Goal: Information Seeking & Learning: Check status

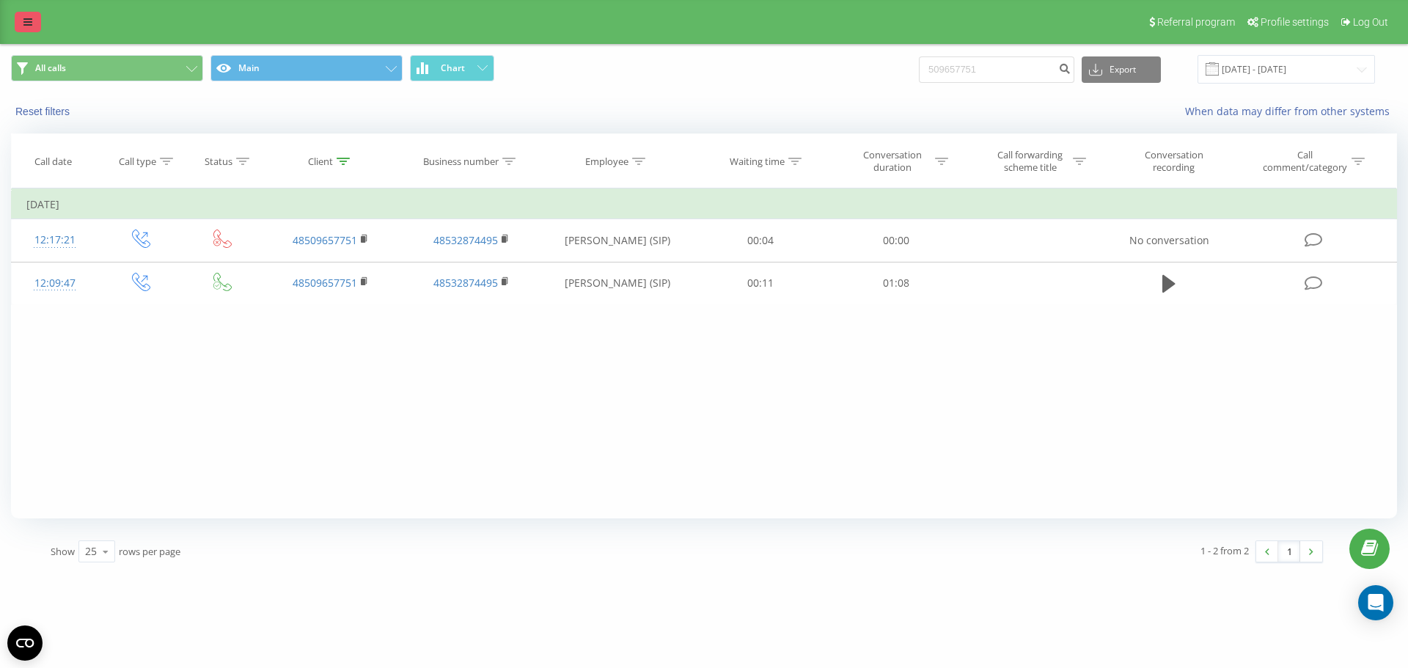
click at [32, 26] on link at bounding box center [28, 22] width 26 height 21
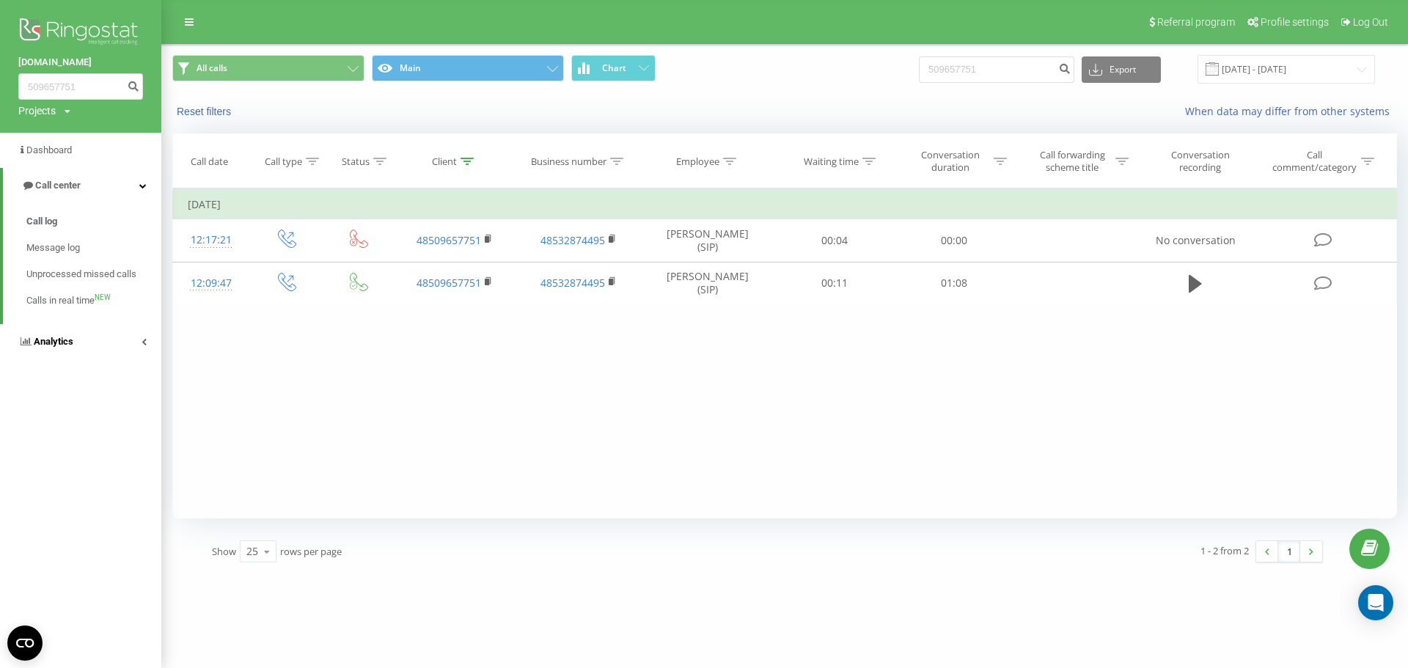
click at [143, 345] on icon at bounding box center [144, 341] width 5 height 7
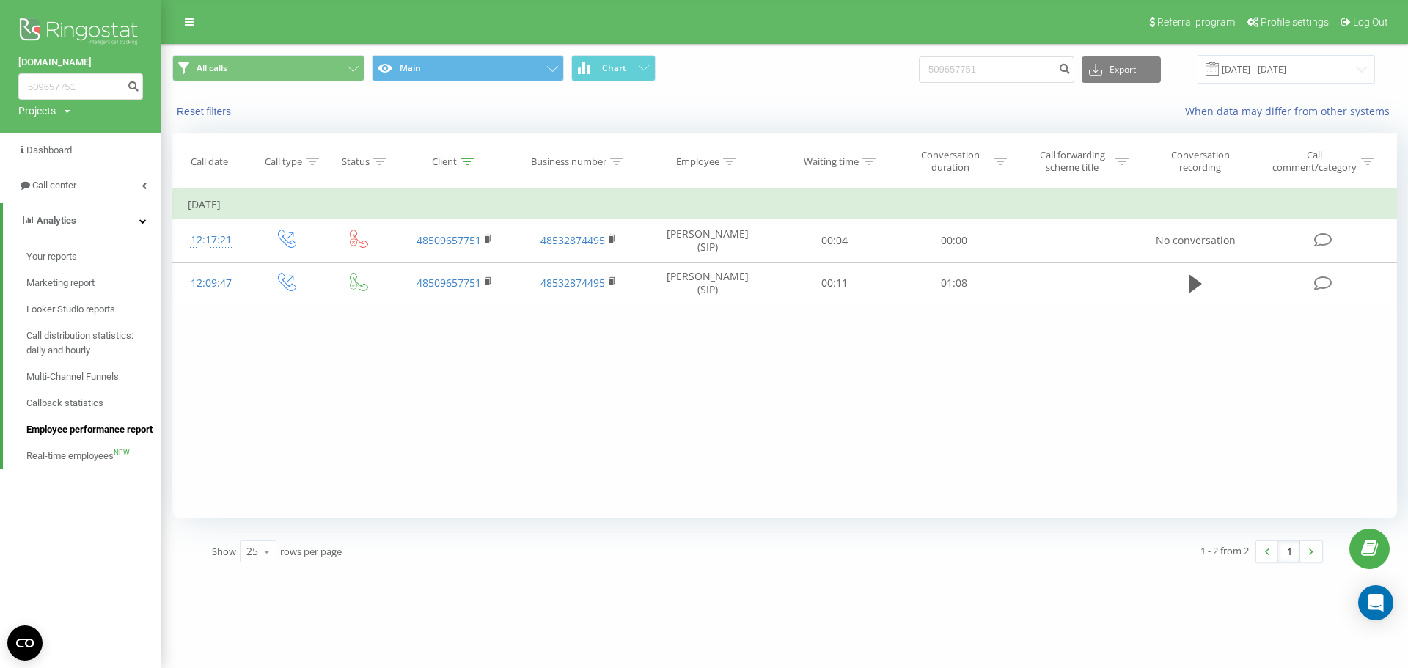
click at [87, 425] on span "Employee performance report" at bounding box center [89, 429] width 126 height 15
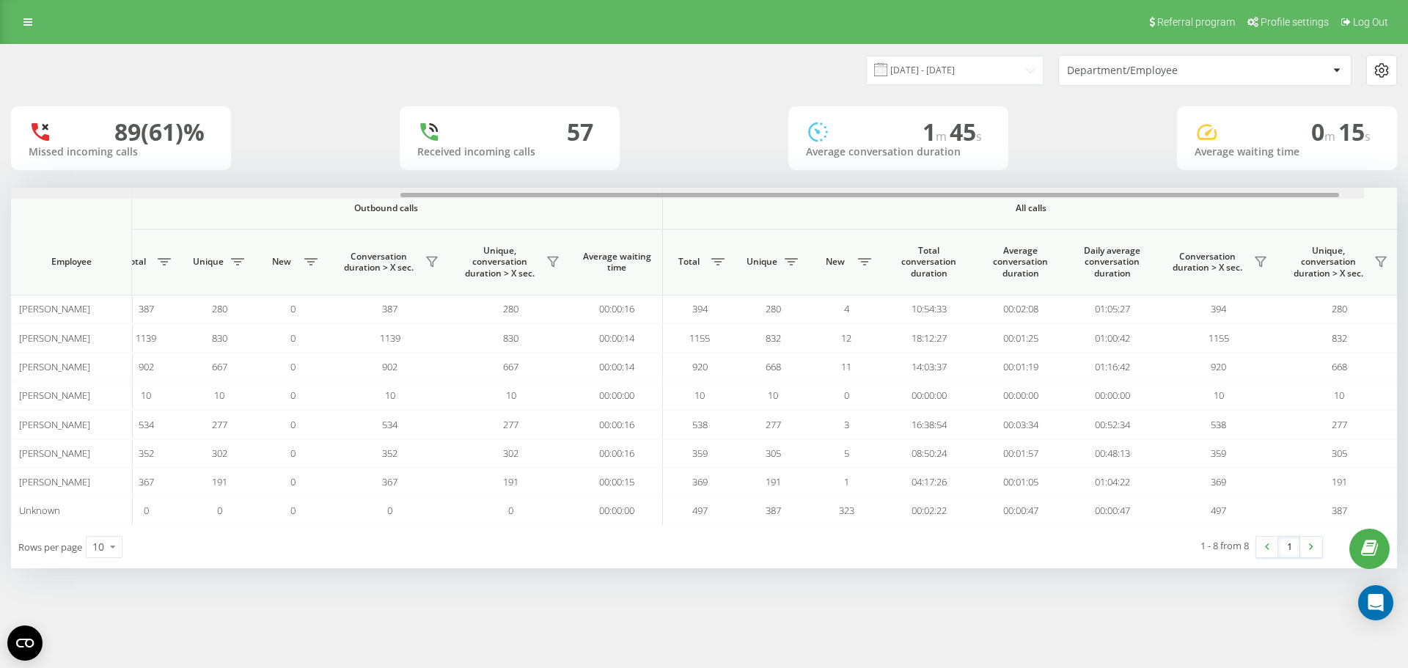
scroll to position [0, 660]
drag, startPoint x: 681, startPoint y: 194, endPoint x: 1135, endPoint y: 234, distance: 455.7
click at [1135, 234] on div "Incoming calls Outbound calls All calls Employee Total Unique New Missed Conver…" at bounding box center [704, 356] width 1386 height 337
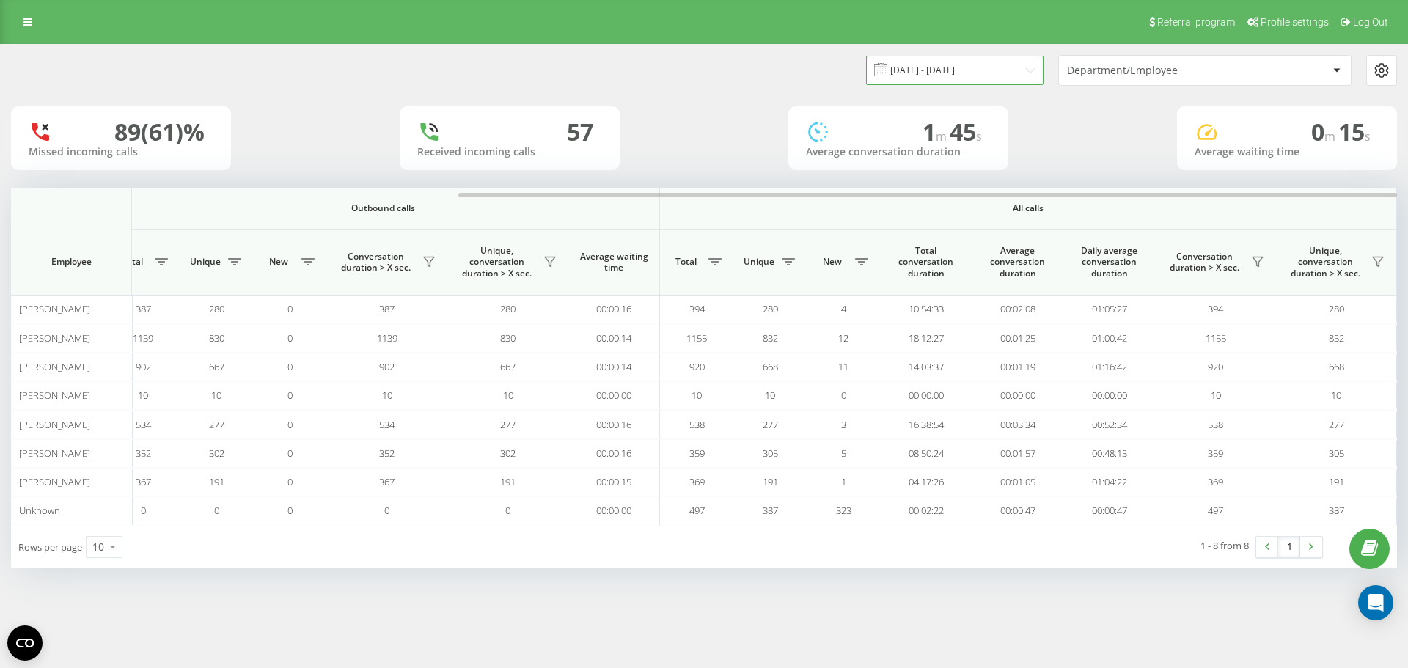
click at [1000, 74] on input "22.07.2025 - 22.08.2025" at bounding box center [954, 70] width 177 height 29
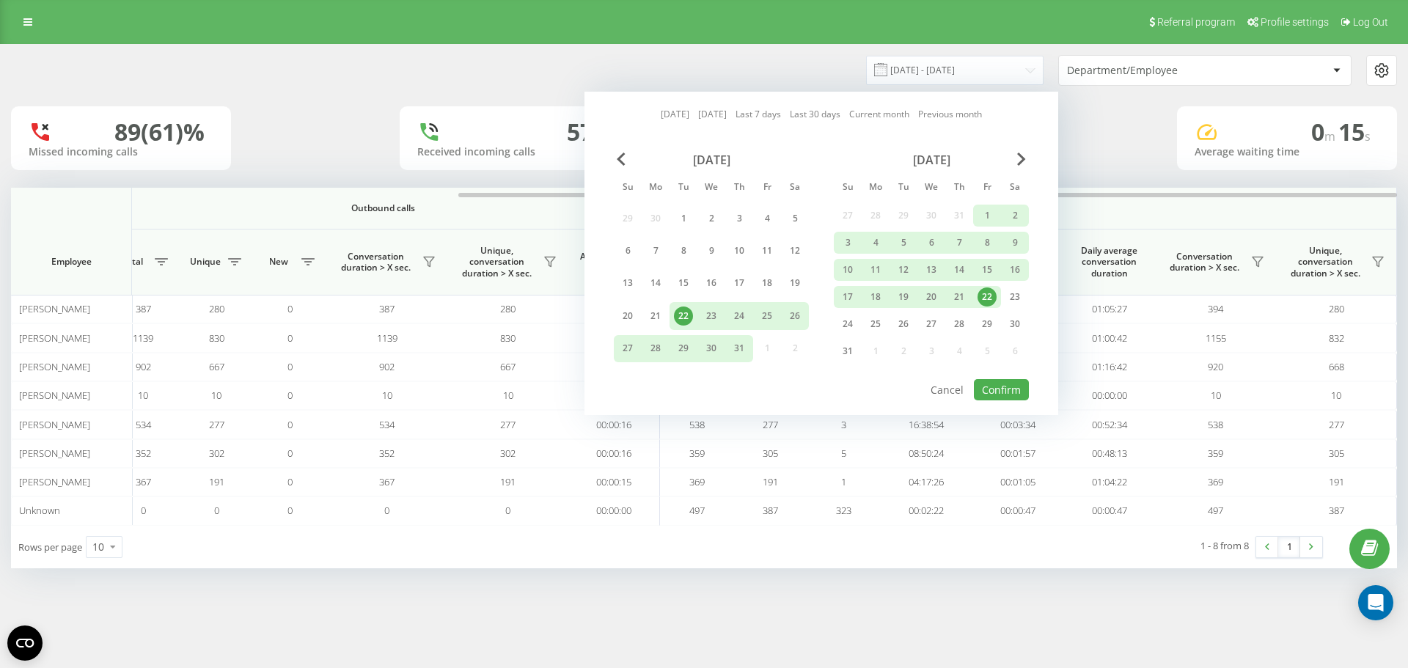
click at [661, 116] on link "Today" at bounding box center [675, 114] width 29 height 14
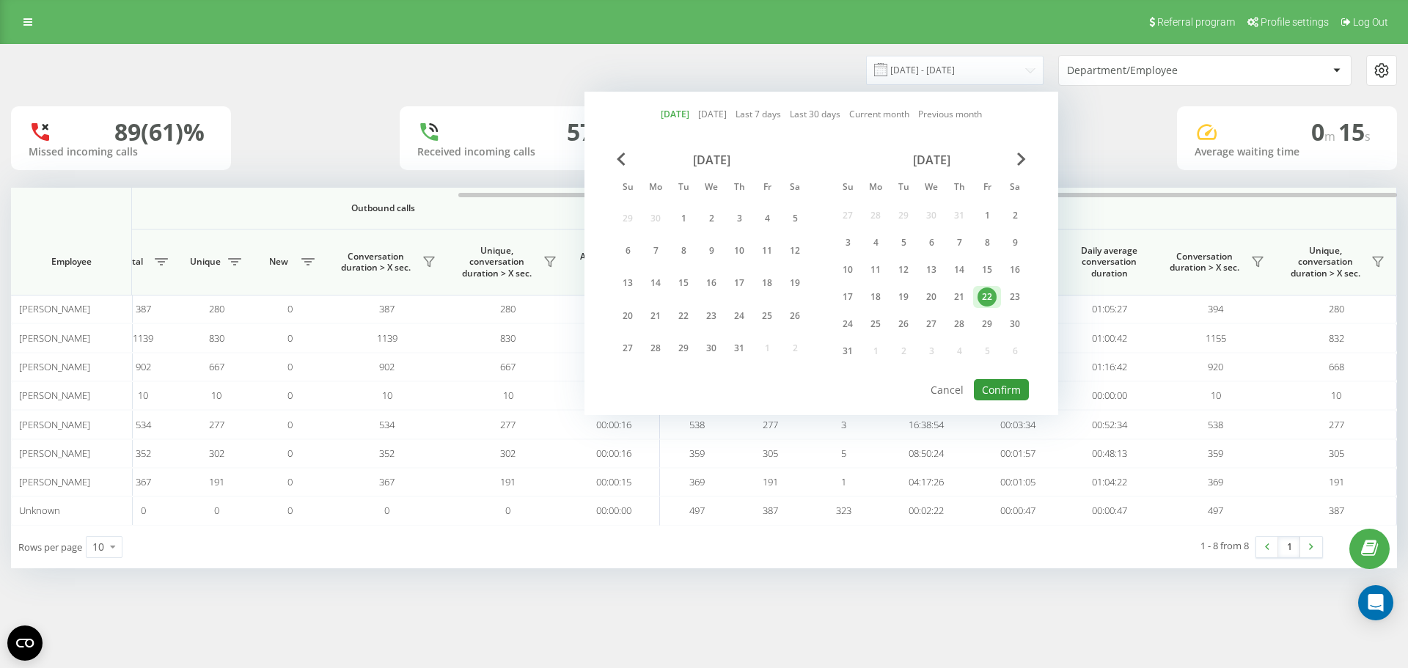
click at [997, 395] on button "Confirm" at bounding box center [1001, 389] width 55 height 21
type input "22.08.2025 - 22.08.2025"
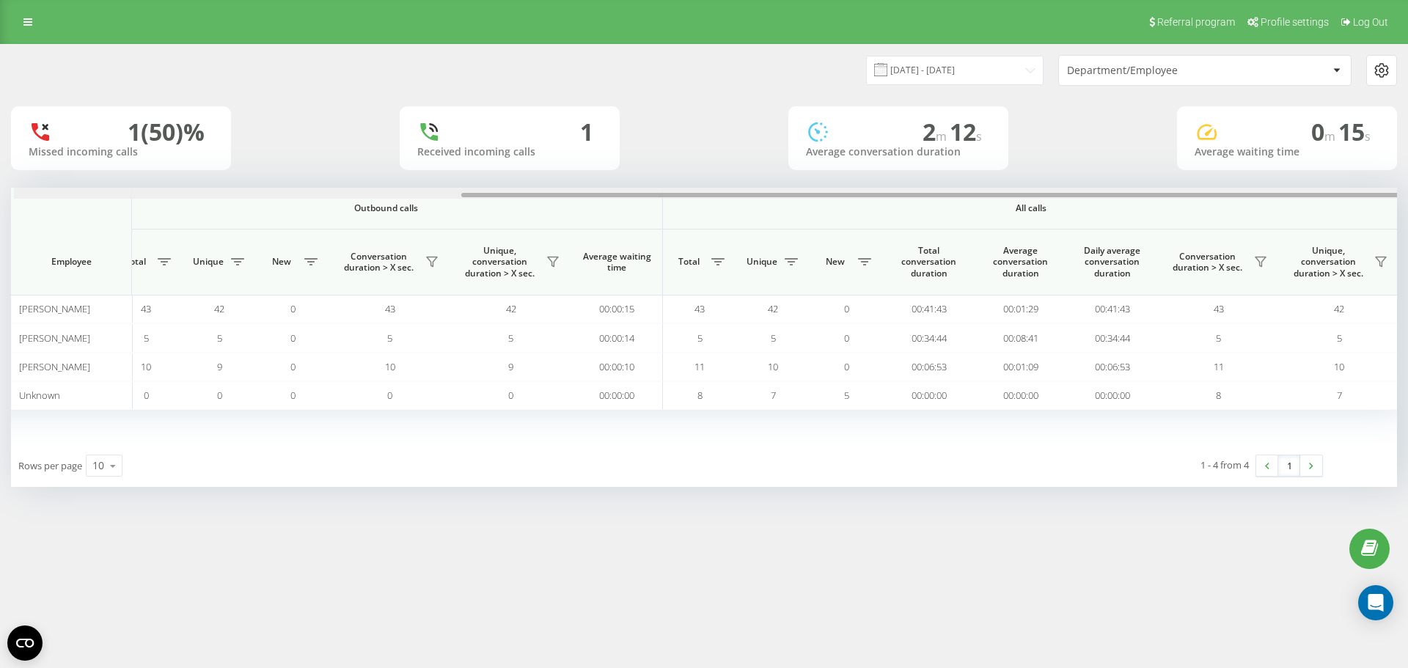
scroll to position [0, 660]
drag, startPoint x: 881, startPoint y: 197, endPoint x: 1407, endPoint y: 219, distance: 527.0
click at [1407, 219] on div "22.08.2025 - 22.08.2025 Department/Employee 1 (50)% Missed incoming calls 1 Rec…" at bounding box center [704, 280] width 1408 height 472
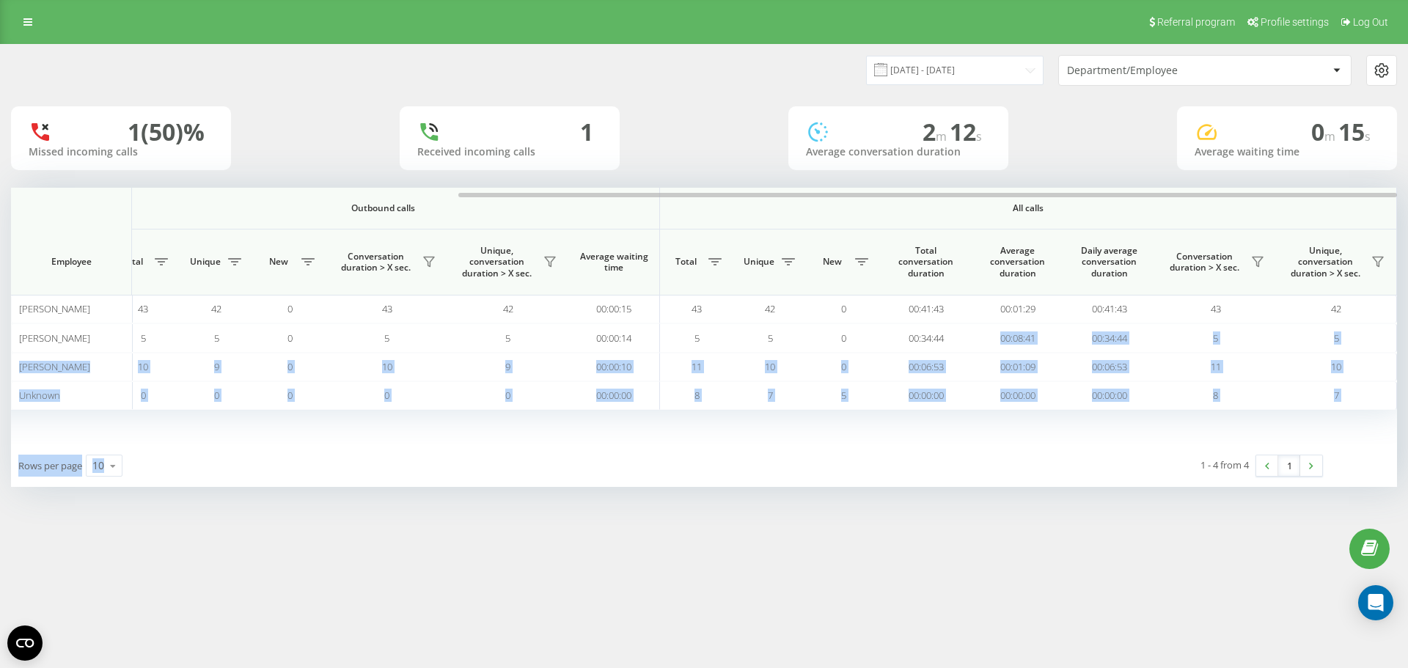
drag, startPoint x: 991, startPoint y: 348, endPoint x: 1038, endPoint y: 461, distance: 121.9
click at [1038, 461] on div "Incoming calls Outbound calls All calls Employee Total Unique New Missed Conver…" at bounding box center [704, 337] width 1386 height 299
click at [1039, 473] on div "1 - 4 from 4 1" at bounding box center [1073, 465] width 520 height 43
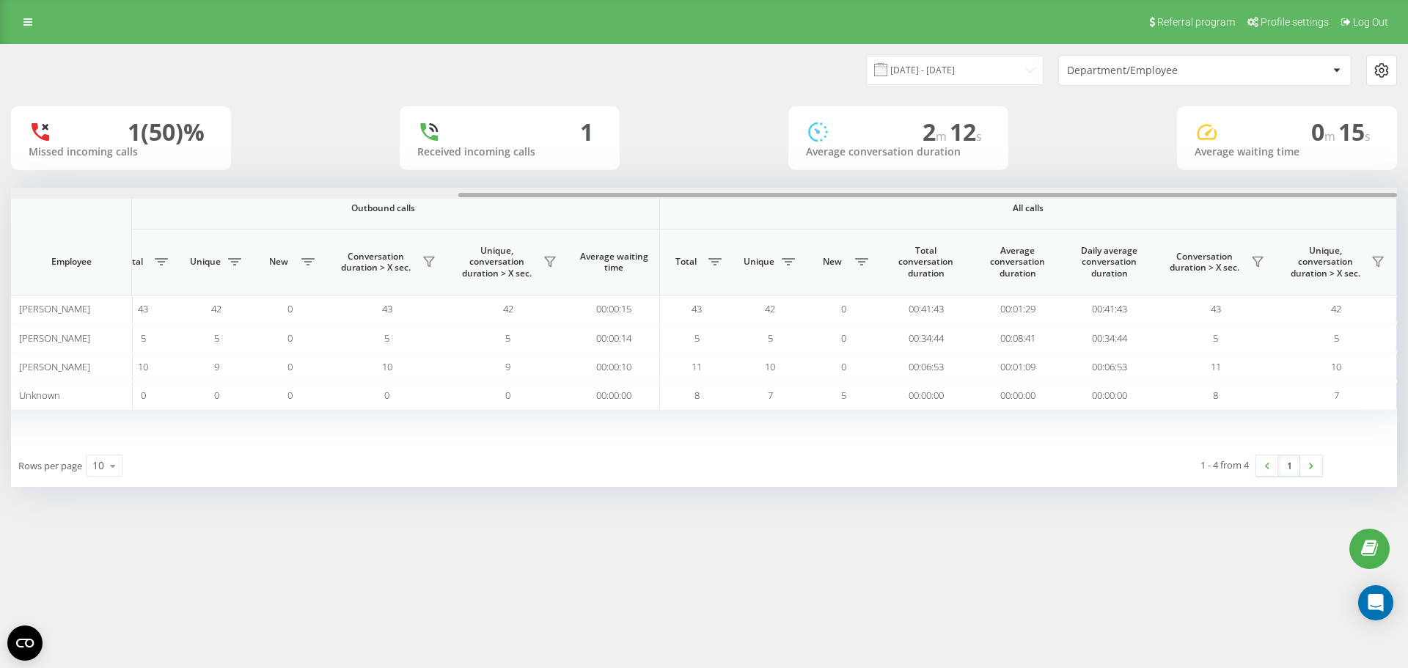
drag, startPoint x: 509, startPoint y: 199, endPoint x: 461, endPoint y: 195, distance: 47.8
click at [461, 195] on div at bounding box center [704, 193] width 1386 height 11
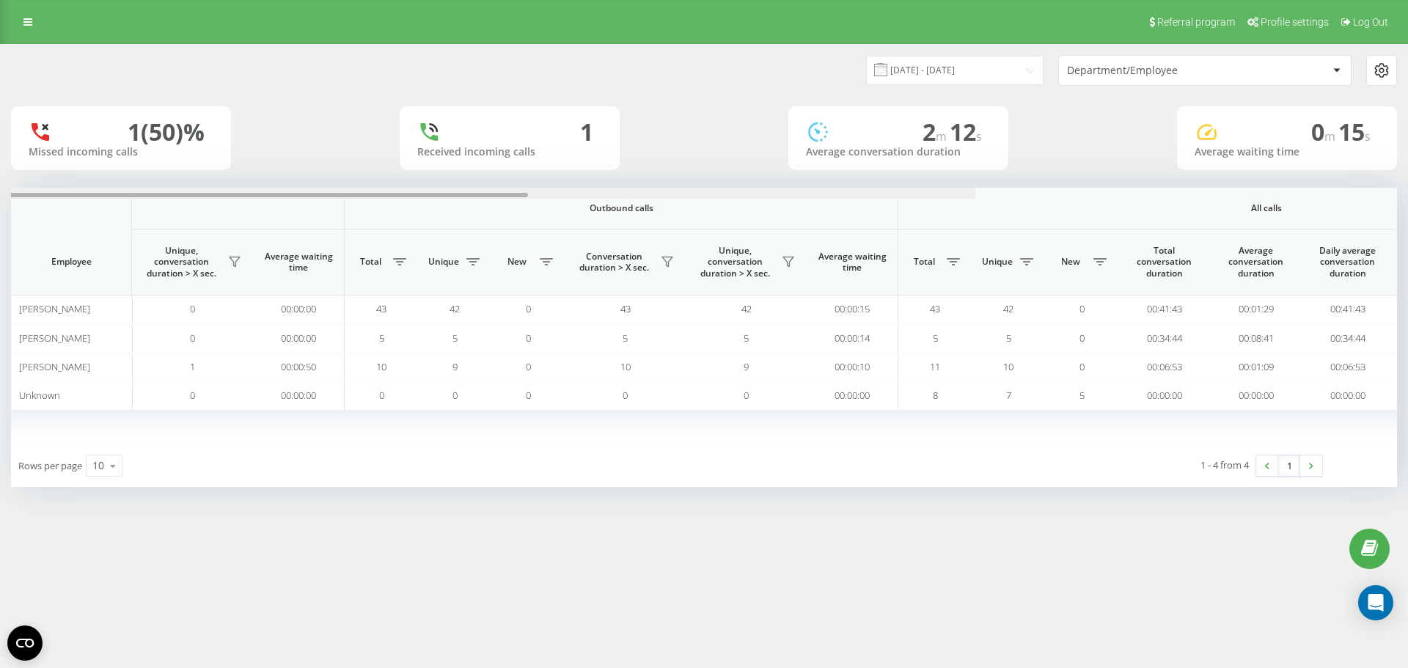
scroll to position [0, 0]
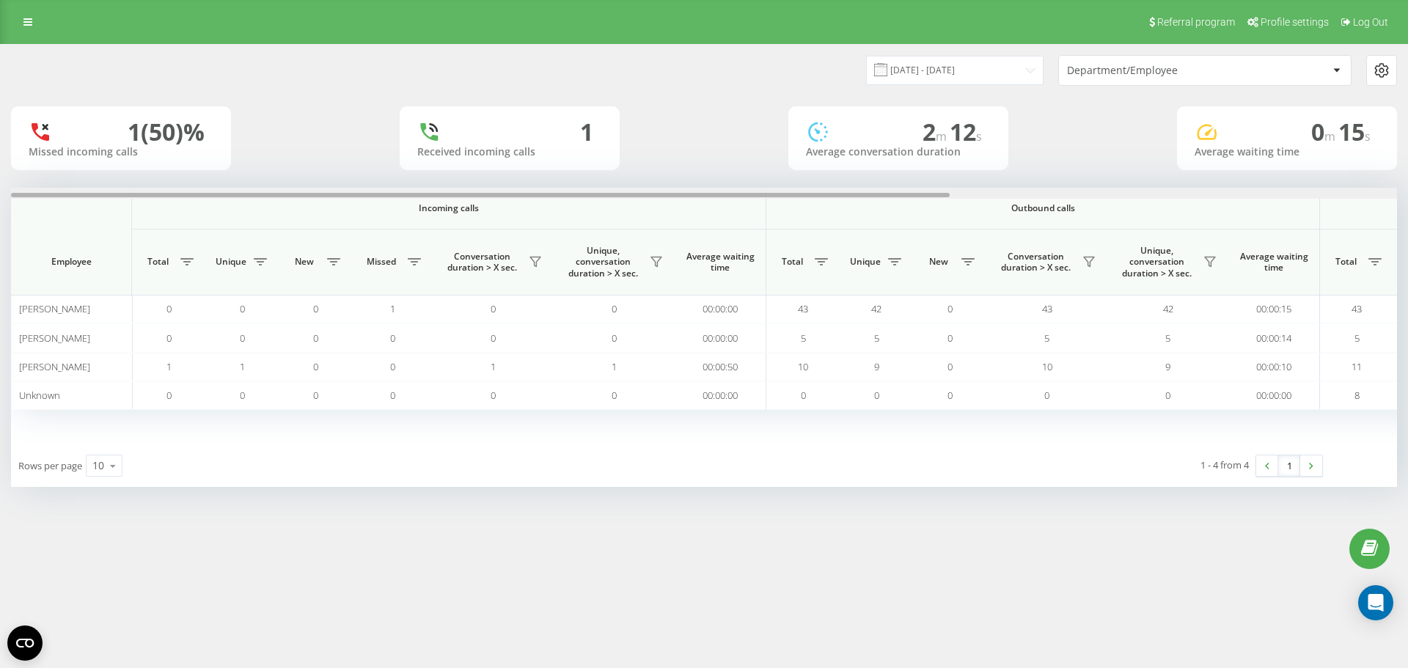
drag, startPoint x: 503, startPoint y: 195, endPoint x: 0, endPoint y: 122, distance: 508.4
click at [0, 122] on div "22.08.2025 - 22.08.2025 Department/Employee 1 (50)% Missed incoming calls 1 Rec…" at bounding box center [704, 280] width 1408 height 472
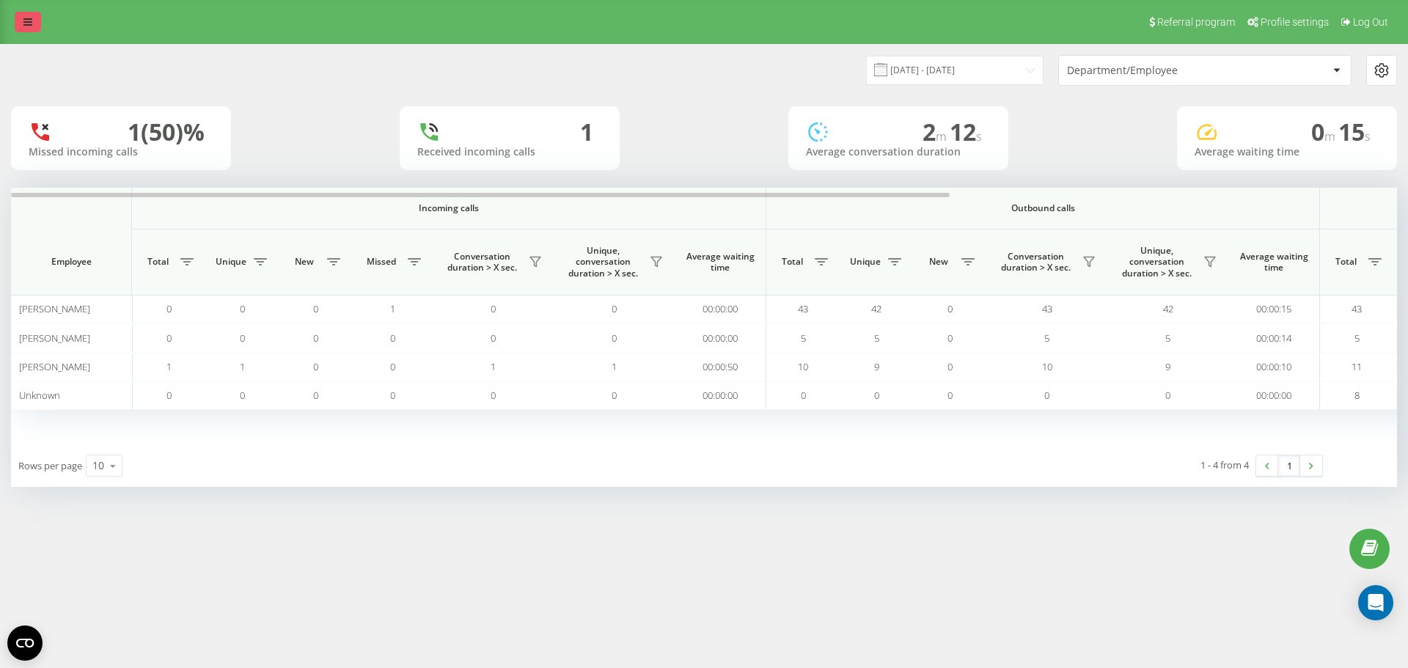
click at [28, 17] on icon at bounding box center [27, 22] width 9 height 10
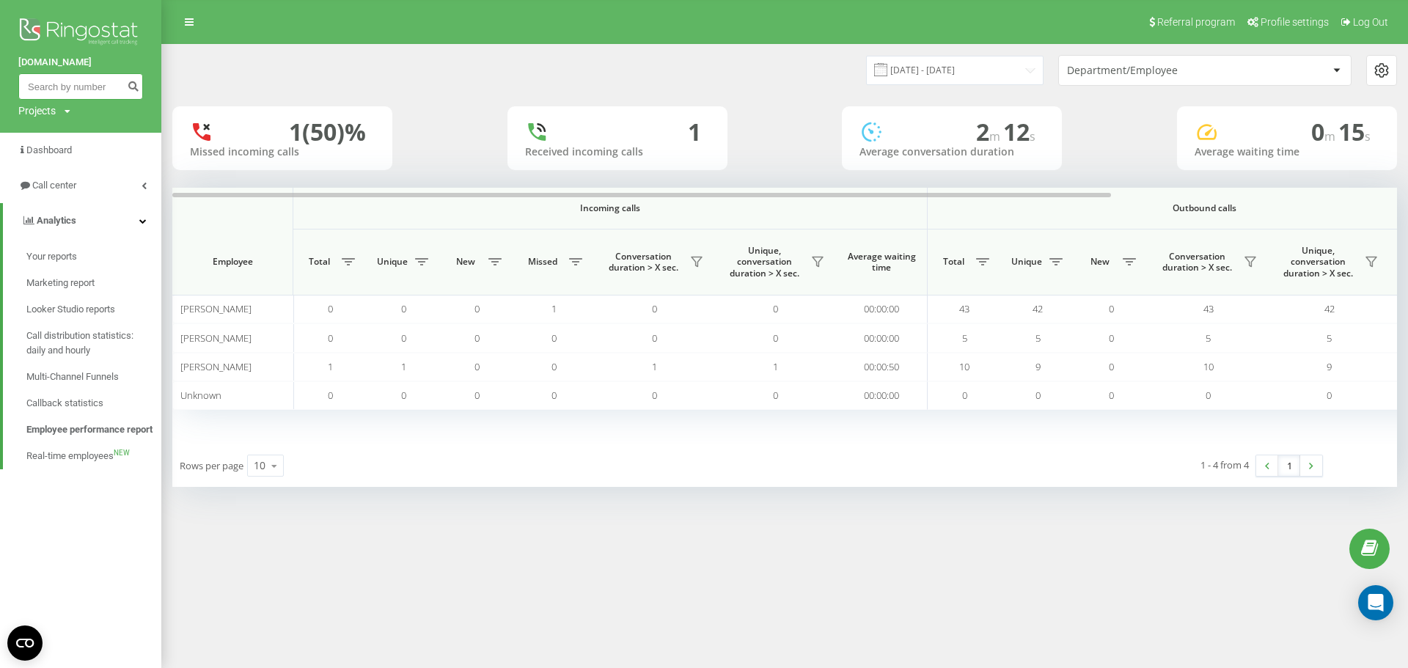
drag, startPoint x: 87, startPoint y: 78, endPoint x: 87, endPoint y: 87, distance: 8.8
click at [87, 82] on input at bounding box center [80, 86] width 125 height 26
paste input "662914248"
type input "662914248"
